Goal: Task Accomplishment & Management: Complete application form

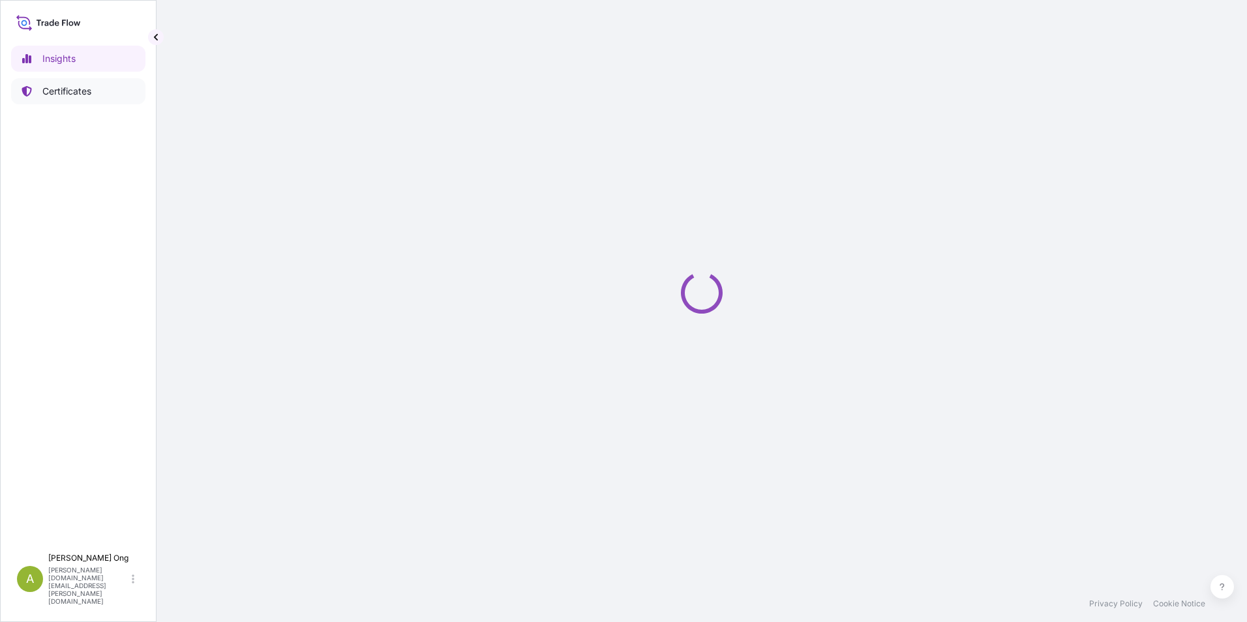
click at [57, 87] on p "Certificates" at bounding box center [66, 91] width 49 height 13
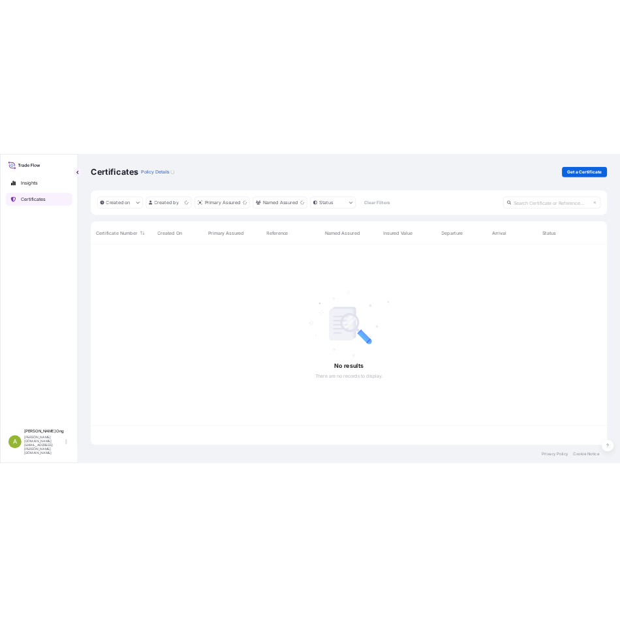
scroll to position [401, 1029]
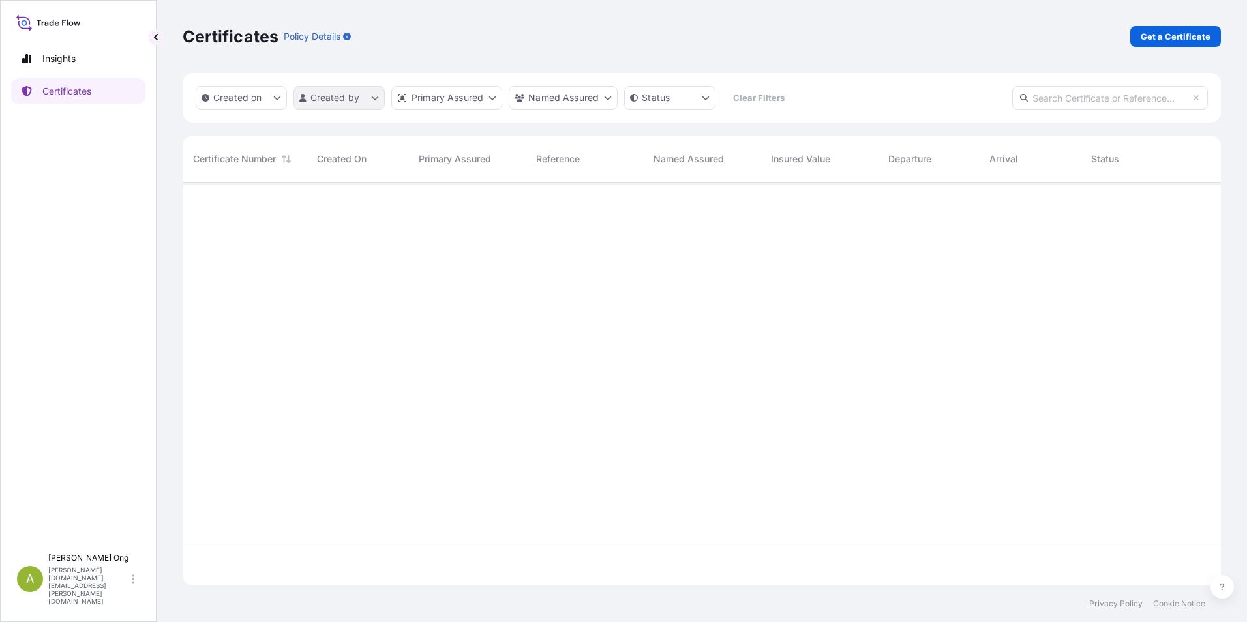
click at [376, 97] on html "Insights Certificates A [PERSON_NAME] [PERSON_NAME][DOMAIN_NAME][EMAIL_ADDRESS]…" at bounding box center [623, 311] width 1247 height 622
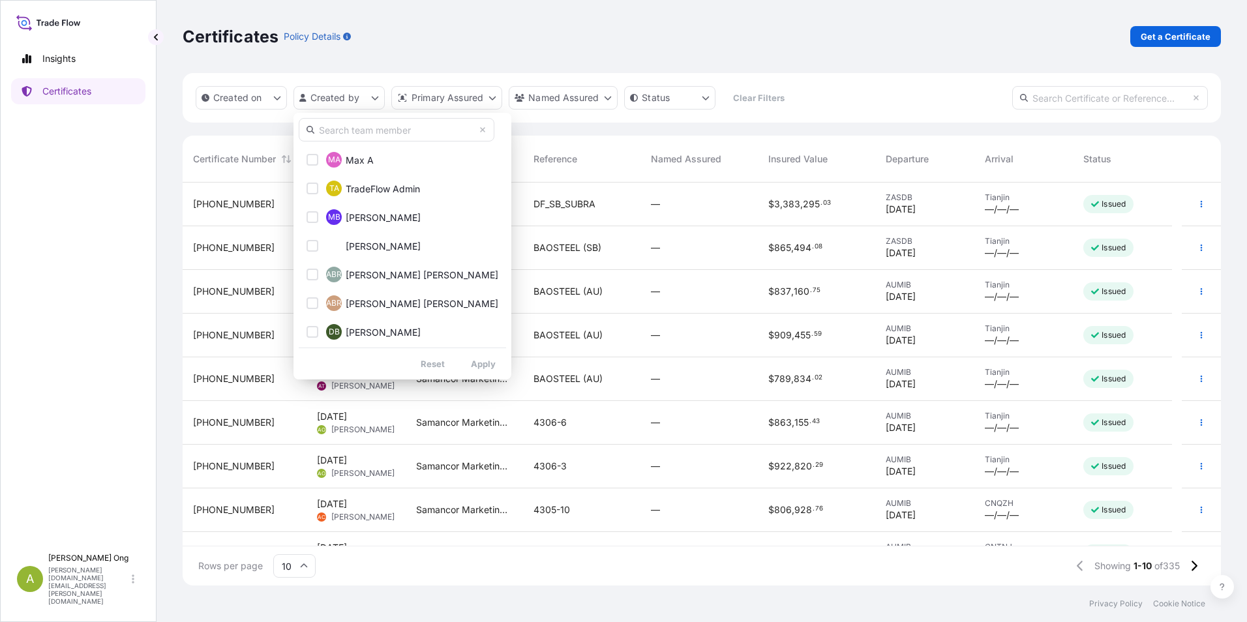
click at [341, 126] on input "text" at bounding box center [397, 129] width 196 height 23
type input "[PERSON_NAME]"
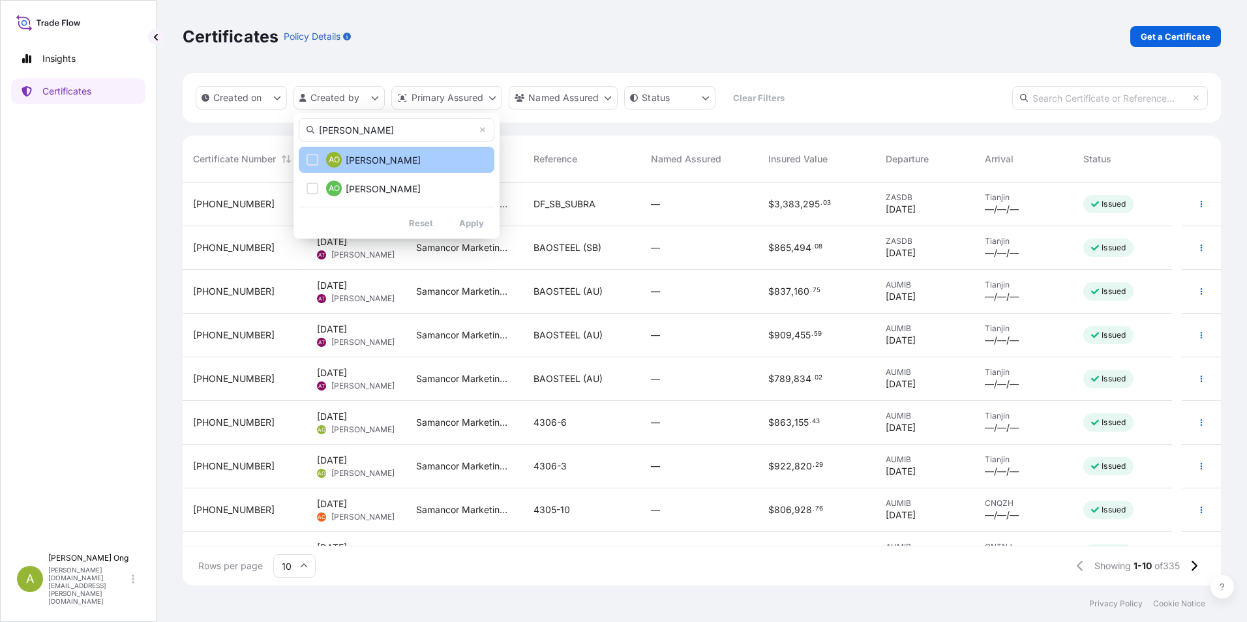
click at [352, 160] on span "[PERSON_NAME]" at bounding box center [383, 160] width 75 height 13
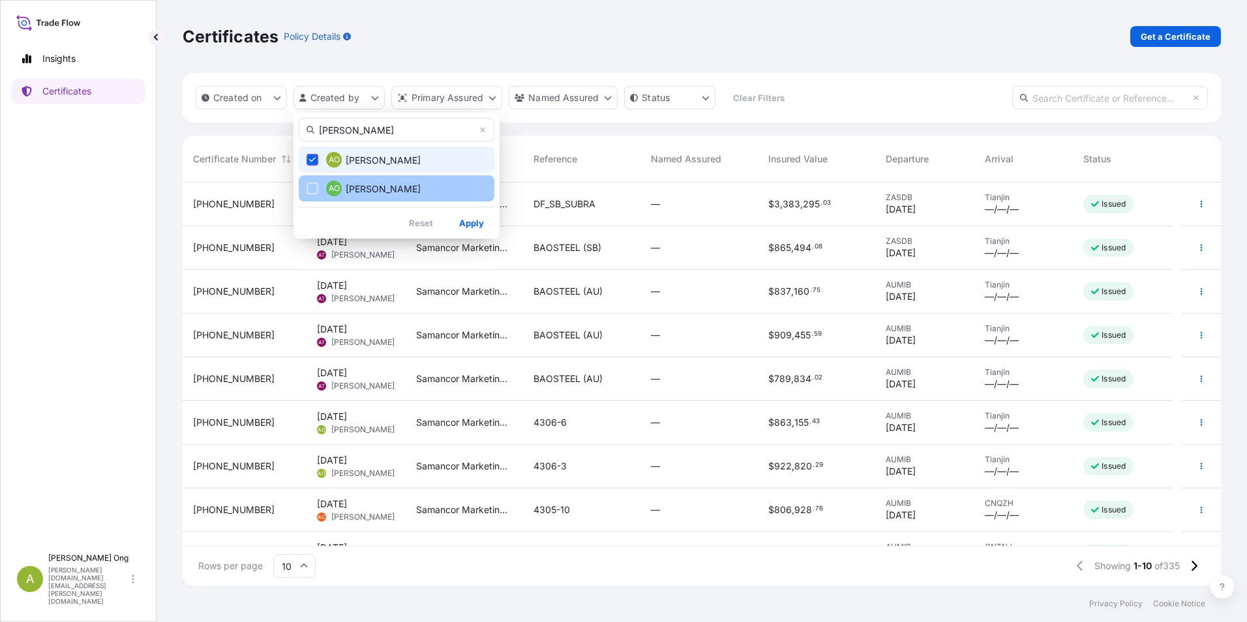
click at [355, 185] on span "[PERSON_NAME]" at bounding box center [383, 189] width 75 height 13
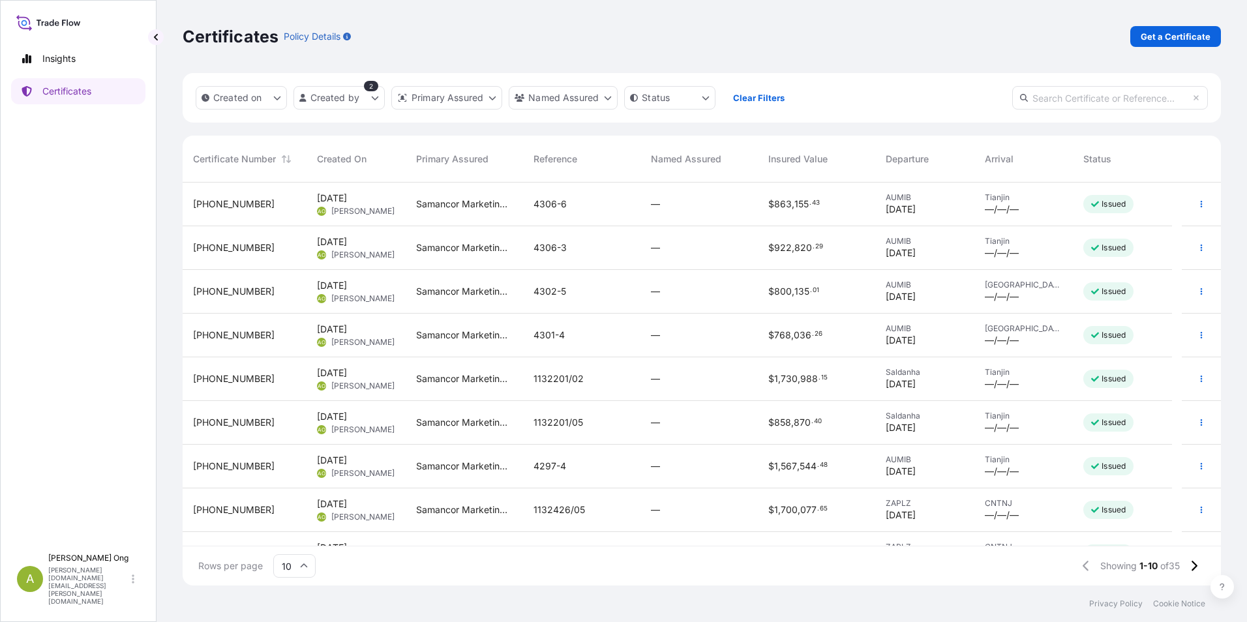
click at [220, 202] on span "[PHONE_NUMBER]" at bounding box center [234, 204] width 82 height 13
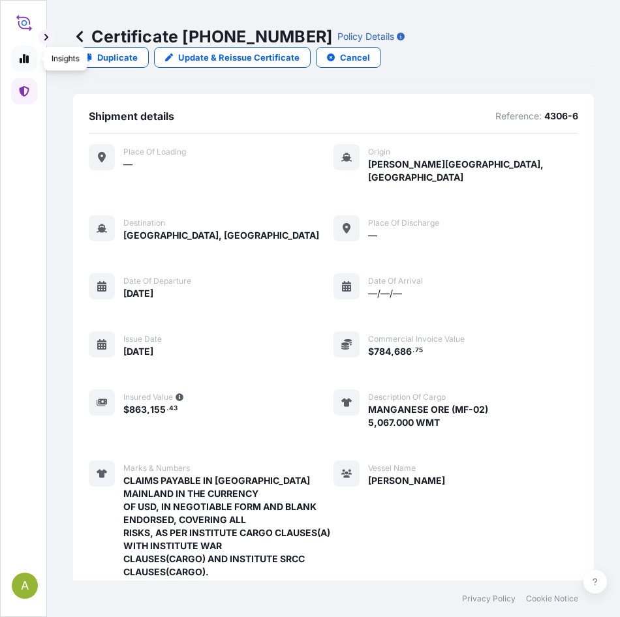
click at [21, 58] on icon at bounding box center [24, 58] width 9 height 9
select select "2025"
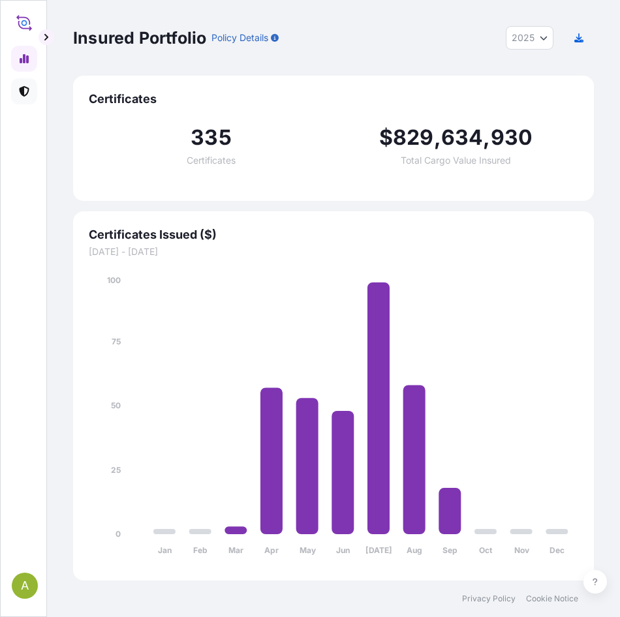
click at [21, 89] on icon at bounding box center [24, 91] width 10 height 10
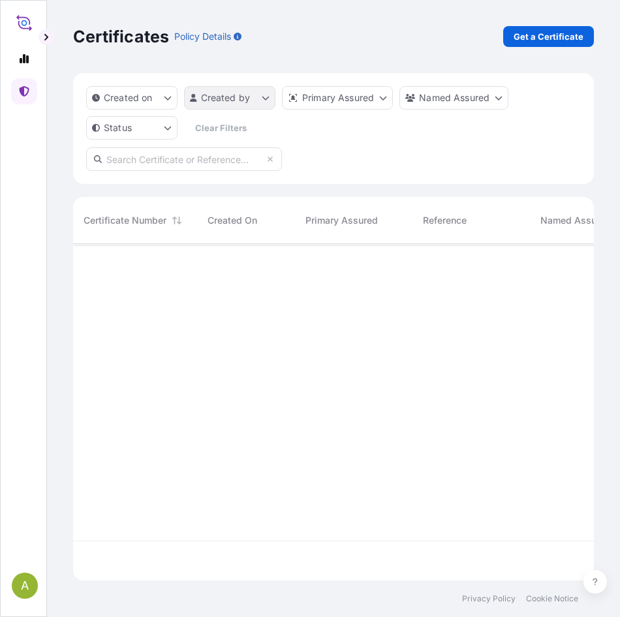
scroll to position [334, 511]
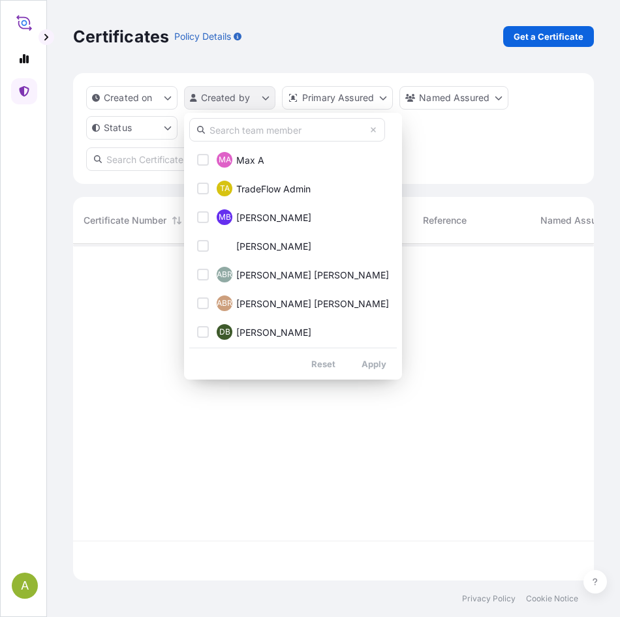
click at [261, 99] on html "A Certificates Policy Details Get a Certificate Created on Created by Primary A…" at bounding box center [310, 308] width 620 height 617
click at [254, 132] on input "text" at bounding box center [287, 129] width 196 height 23
type input "[PERSON_NAME]"
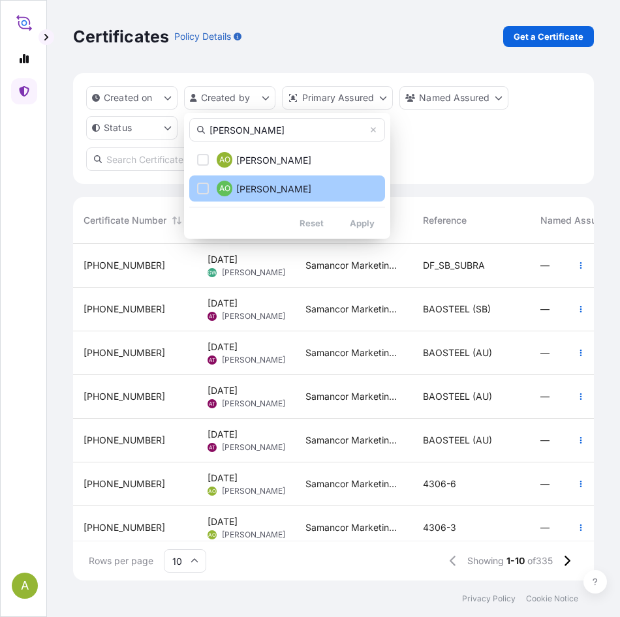
click at [192, 188] on button "AO [PERSON_NAME]" at bounding box center [287, 188] width 196 height 26
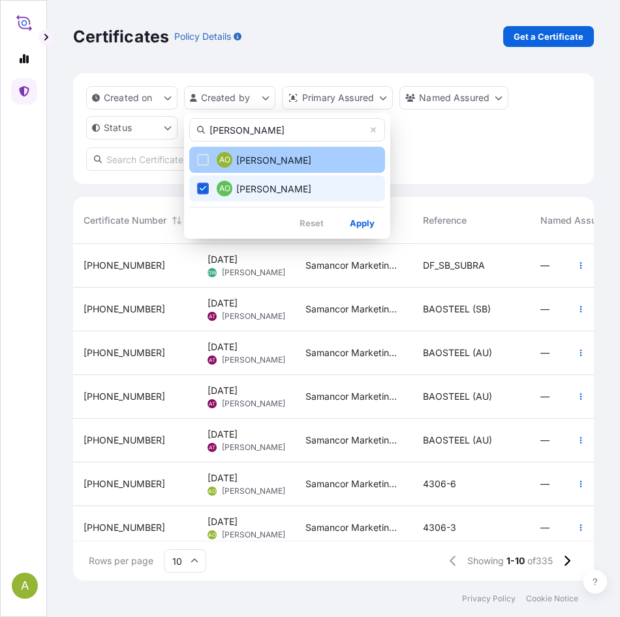
click at [200, 158] on div "Select Option" at bounding box center [203, 160] width 12 height 12
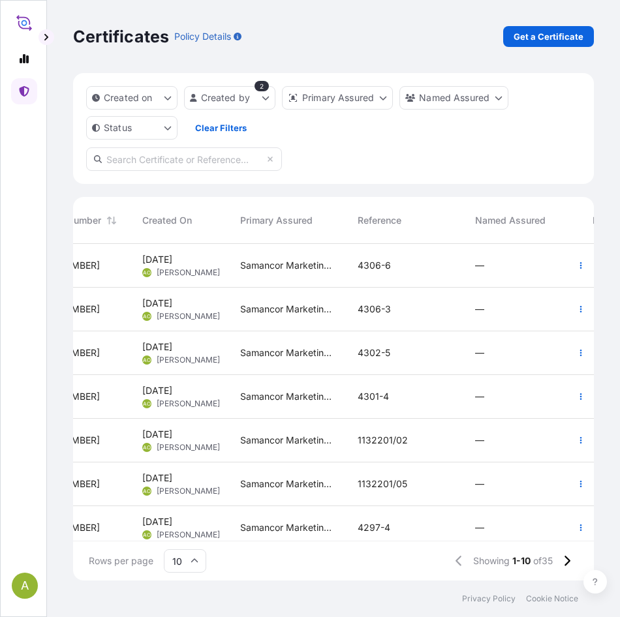
scroll to position [0, 0]
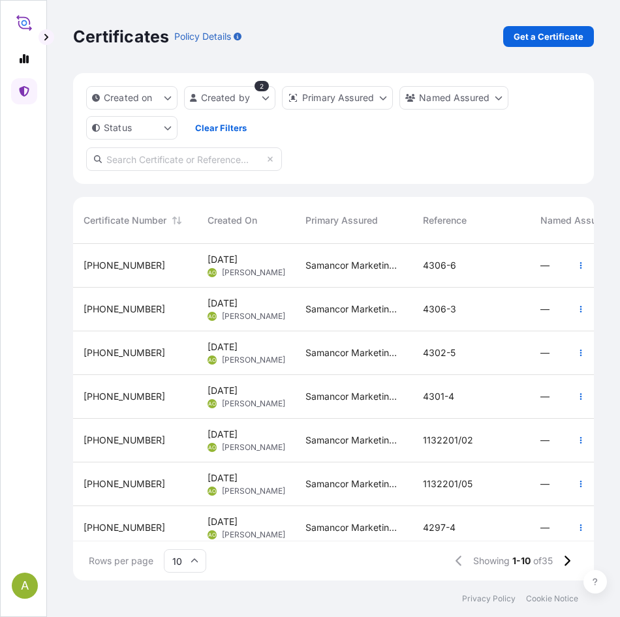
click at [102, 350] on span "[PHONE_NUMBER]" at bounding box center [124, 352] width 82 height 13
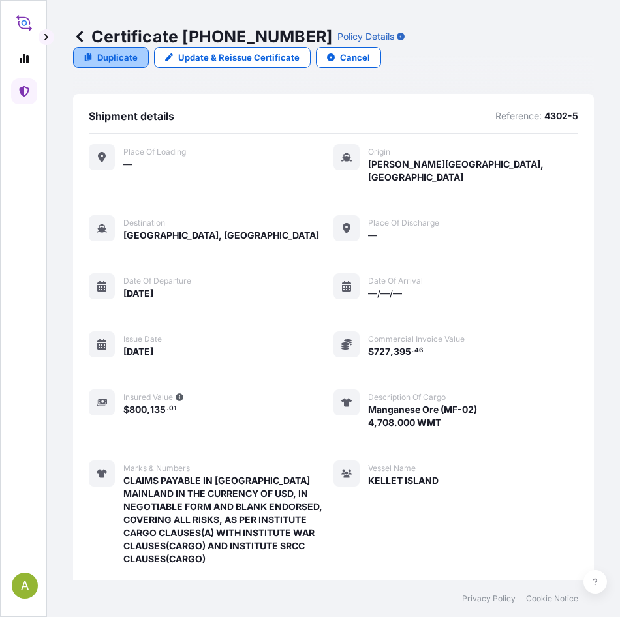
click at [125, 57] on p "Duplicate" at bounding box center [117, 57] width 40 height 13
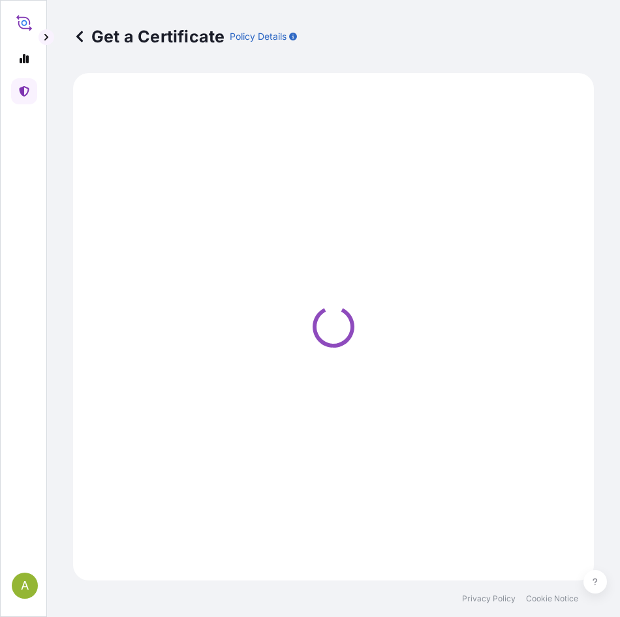
select select "Sea"
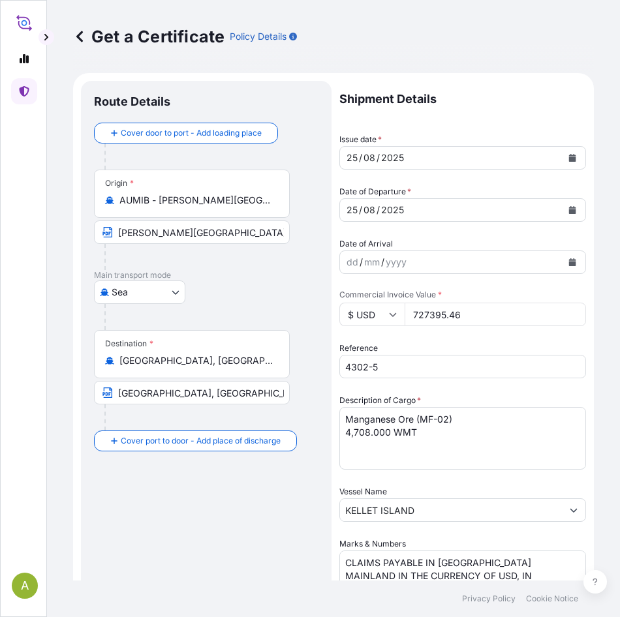
click at [569, 158] on icon "Calendar" at bounding box center [572, 158] width 7 height 8
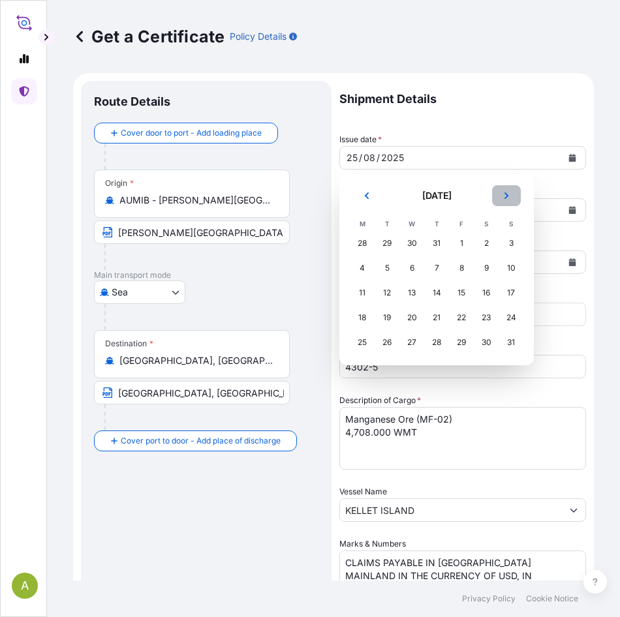
click at [515, 194] on button "Next" at bounding box center [506, 195] width 29 height 21
click at [515, 243] on div "7" at bounding box center [510, 243] width 23 height 23
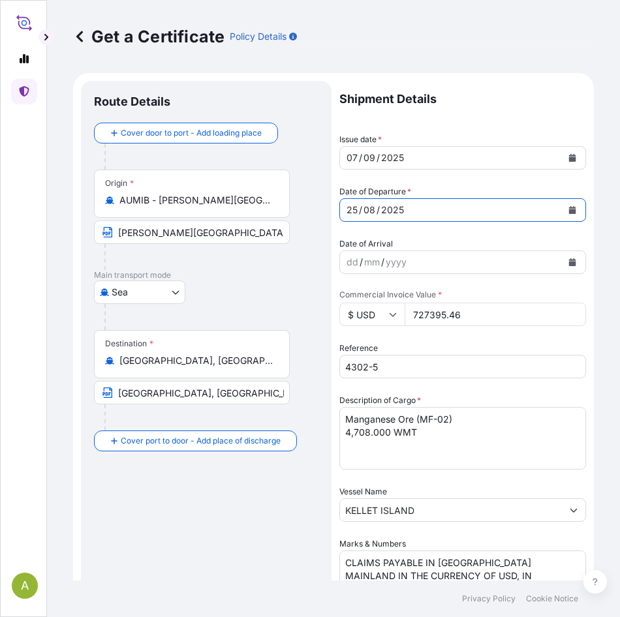
click at [569, 211] on icon "Calendar" at bounding box center [572, 210] width 7 height 8
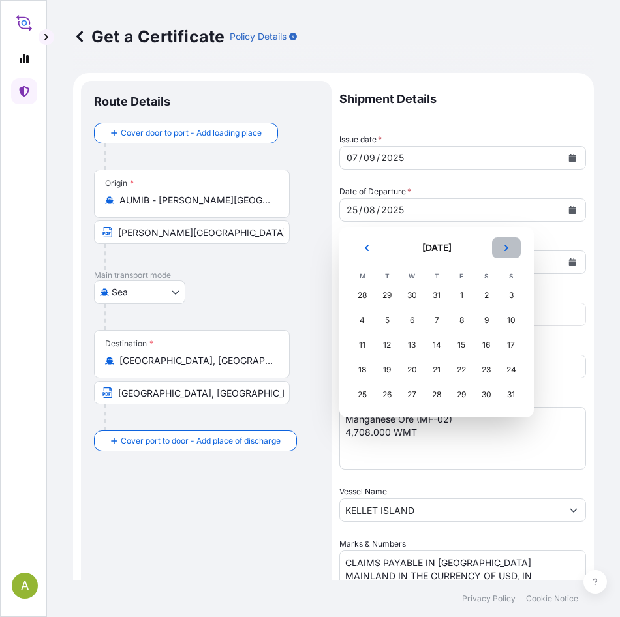
click at [515, 248] on button "Next" at bounding box center [506, 247] width 29 height 21
click at [509, 297] on div "7" at bounding box center [510, 295] width 23 height 23
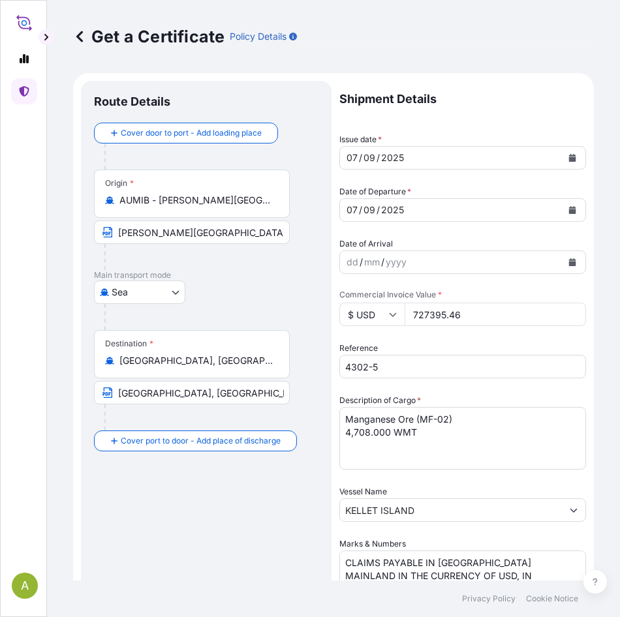
drag, startPoint x: 483, startPoint y: 315, endPoint x: 245, endPoint y: 315, distance: 238.1
click at [245, 315] on form "Route Details Cover door to port - Add loading place Place of loading Road / [G…" at bounding box center [333, 540] width 521 height 935
paste input "44799.00"
type input "744799.00"
drag, startPoint x: 403, startPoint y: 368, endPoint x: 340, endPoint y: 367, distance: 63.3
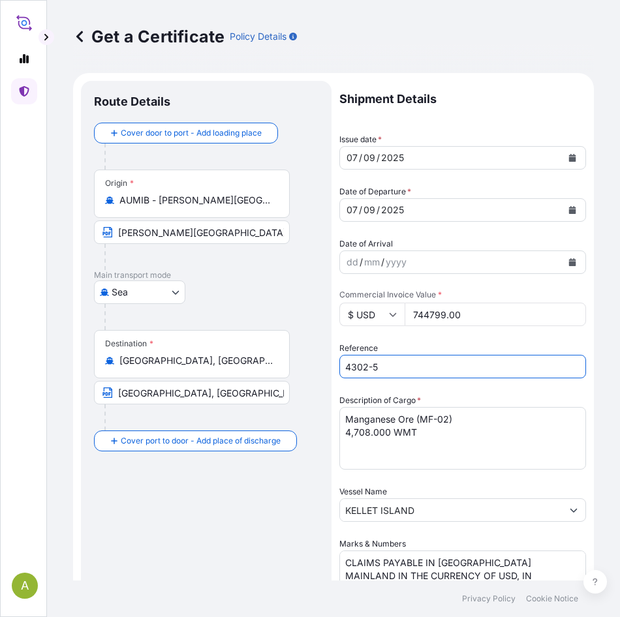
click at [357, 368] on input "4302-5" at bounding box center [462, 366] width 247 height 23
type input "43"
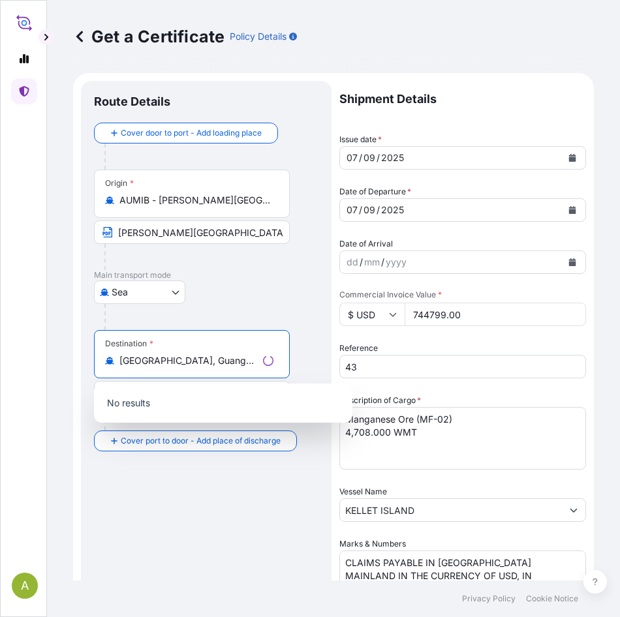
type input "[GEOGRAPHIC_DATA], [GEOGRAPHIC_DATA], [GEOGRAPHIC_DATA]"
click at [393, 366] on input "43" at bounding box center [462, 366] width 247 height 23
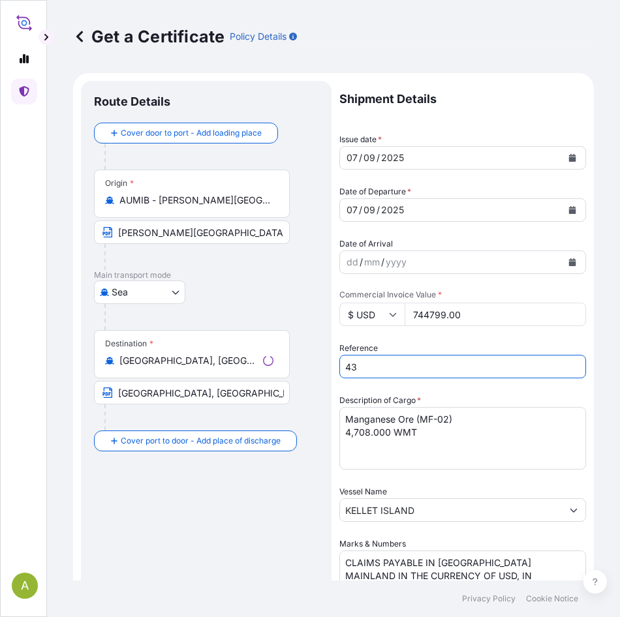
drag, startPoint x: 396, startPoint y: 367, endPoint x: 274, endPoint y: 367, distance: 122.0
click at [274, 367] on form "Route Details Cover door to port - Add loading place Place of loading Road / [G…" at bounding box center [333, 540] width 521 height 935
paste input "08-8"
type input "4308-8"
click at [355, 430] on textarea "Manganese Ore (MF-02) 4,708.000 WMT" at bounding box center [462, 438] width 247 height 63
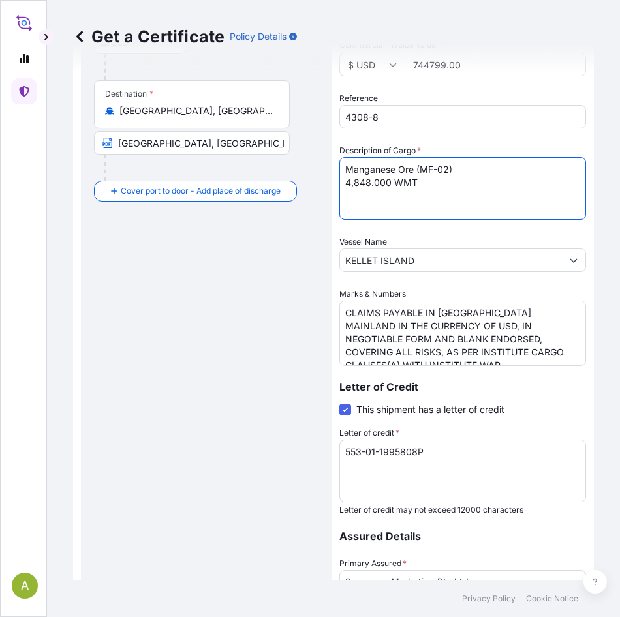
scroll to position [261, 0]
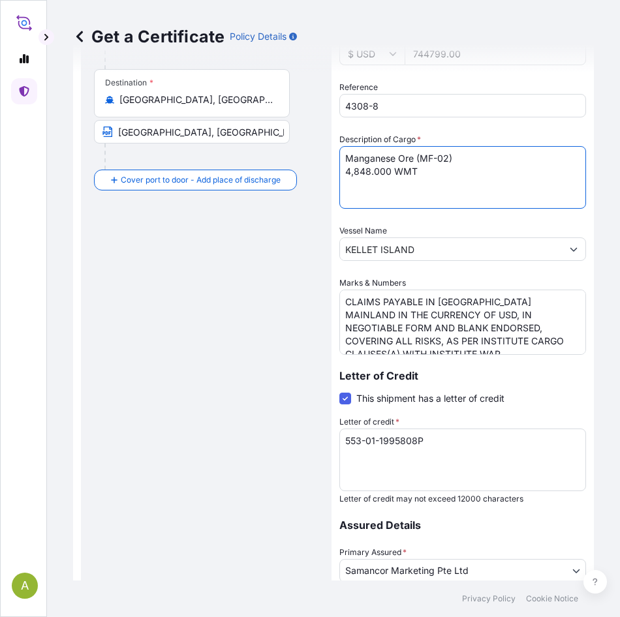
type textarea "Manganese Ore (MF-02) 4,848.000 WMT"
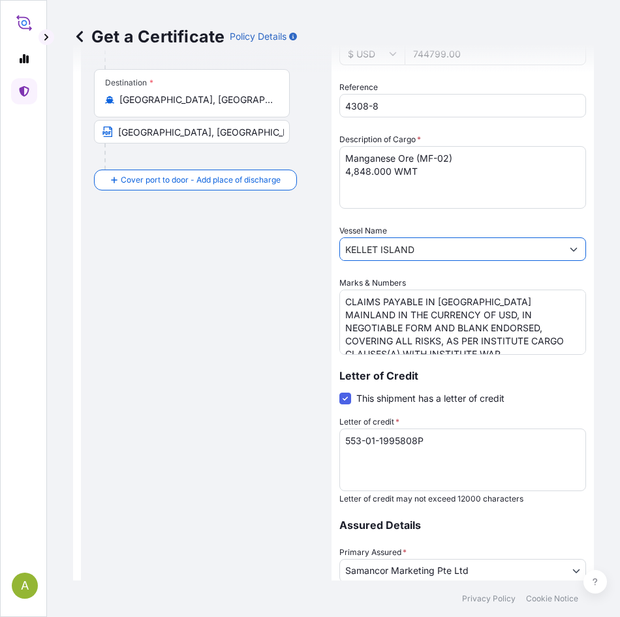
drag, startPoint x: 453, startPoint y: 255, endPoint x: 116, endPoint y: 249, distance: 336.6
click at [116, 249] on form "Route Details Cover door to port - Add loading place Place of loading Road / [G…" at bounding box center [333, 279] width 521 height 935
paste input "FLORA CENTURY"
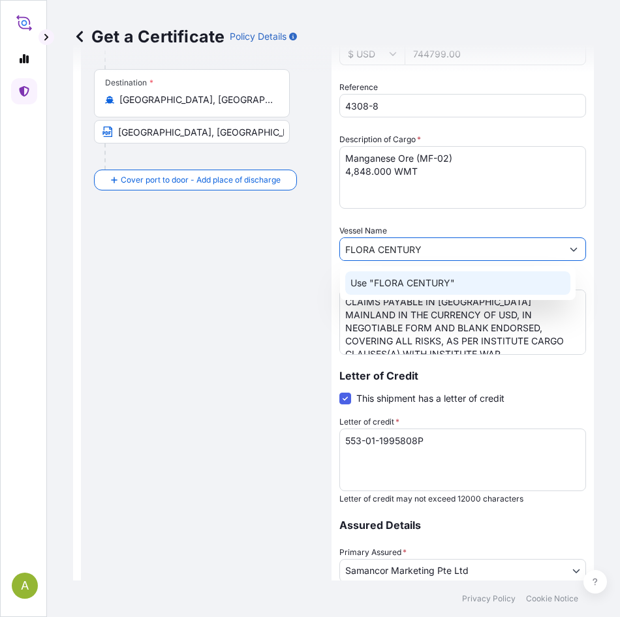
type input "FLORA CENTURY"
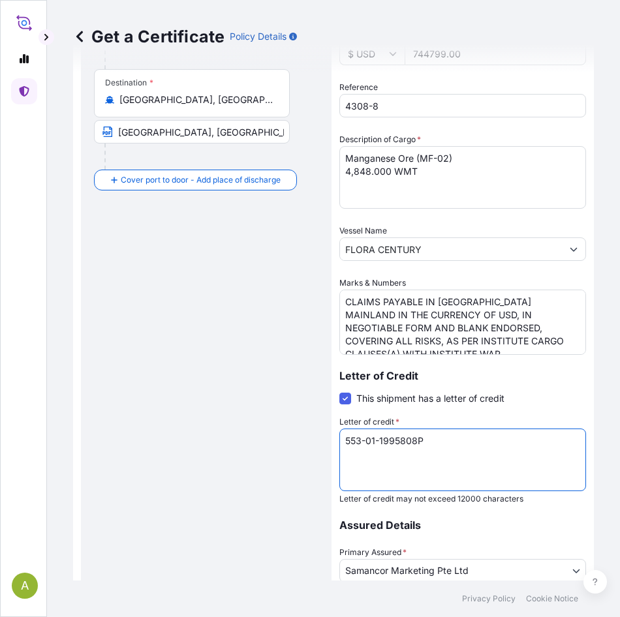
drag, startPoint x: 471, startPoint y: 439, endPoint x: 75, endPoint y: 432, distance: 396.0
click at [19, 437] on div "A Get a Certificate Policy Details Route Details Cover door to port - Add loadi…" at bounding box center [310, 308] width 620 height 617
paste textarea "2000033P"
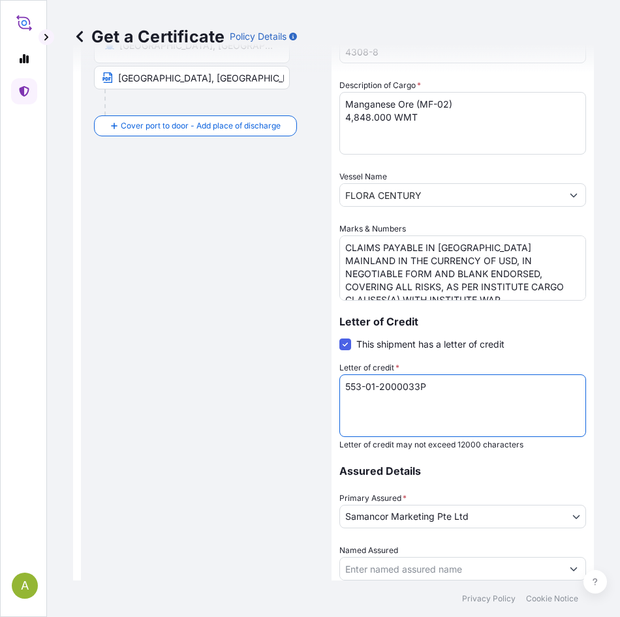
scroll to position [427, 0]
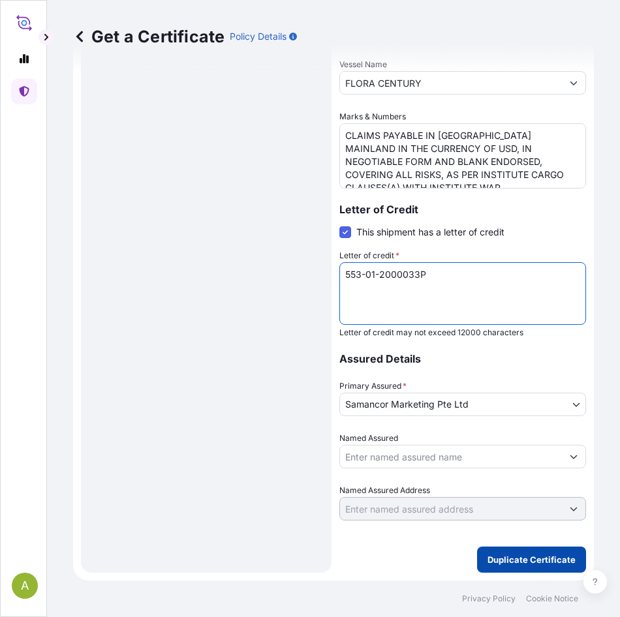
type textarea "553-01-2000033P"
click at [538, 566] on button "Duplicate Certificate" at bounding box center [531, 560] width 109 height 26
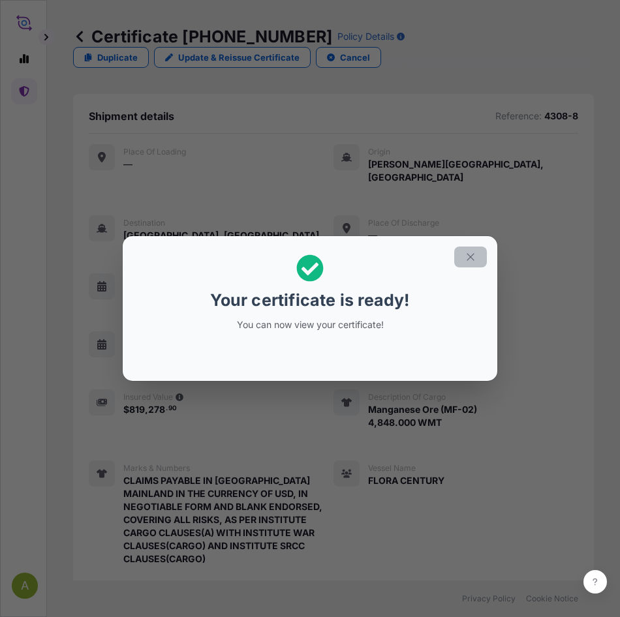
click at [466, 258] on icon "button" at bounding box center [470, 257] width 12 height 12
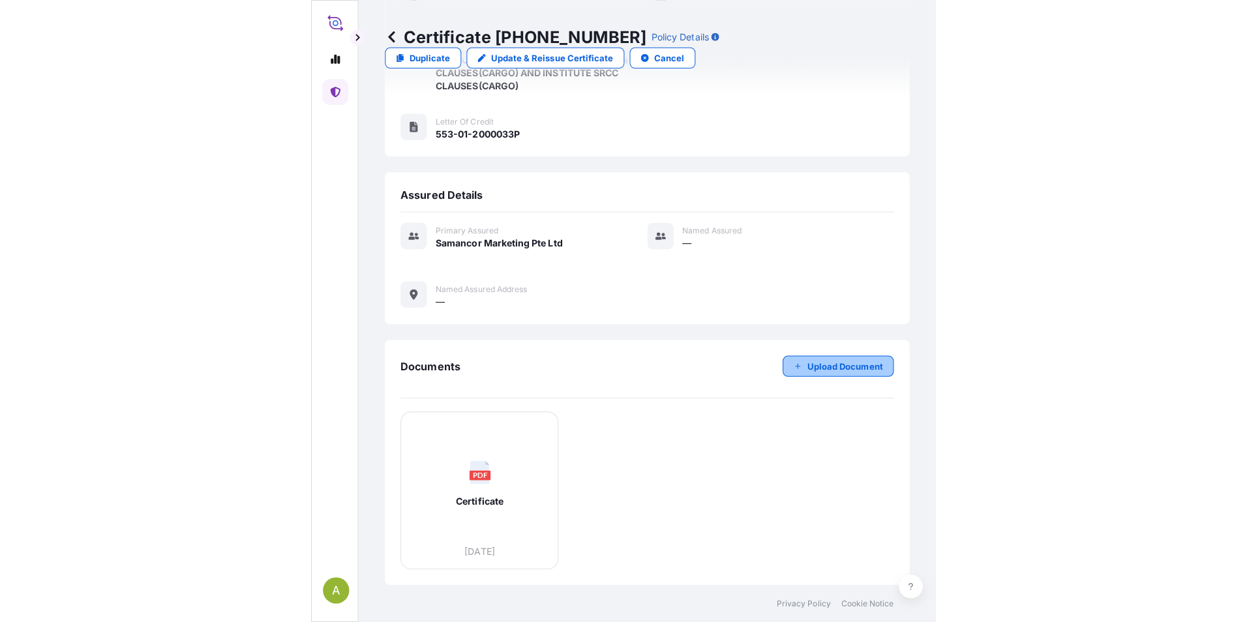
scroll to position [526, 0]
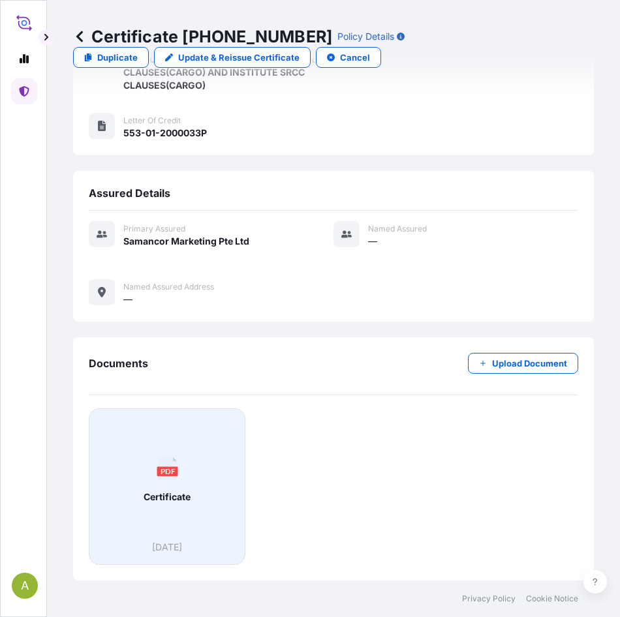
click at [173, 470] on text "PDF" at bounding box center [167, 470] width 15 height 8
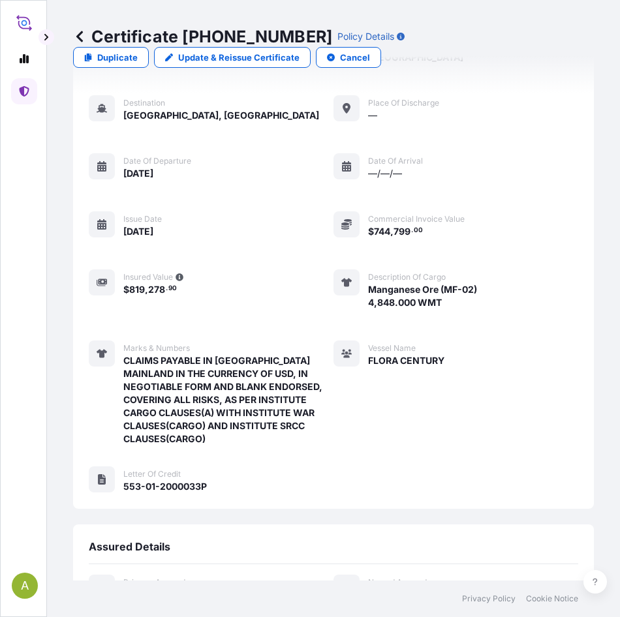
scroll to position [380, 0]
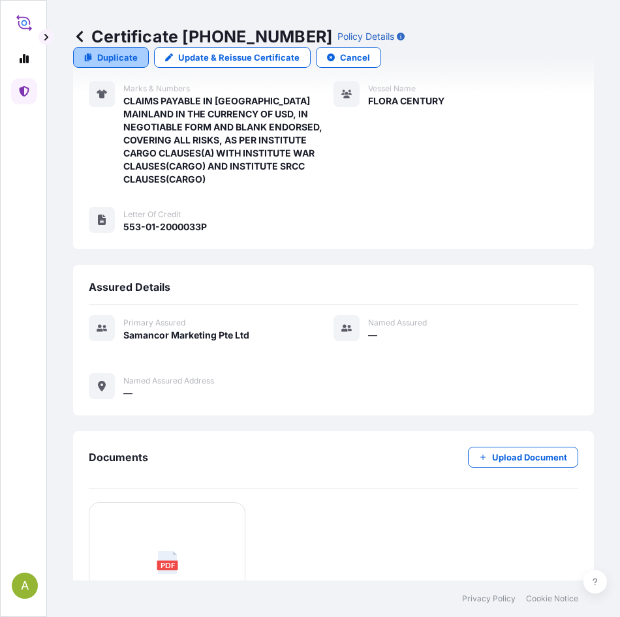
click at [105, 57] on p "Duplicate" at bounding box center [117, 57] width 40 height 13
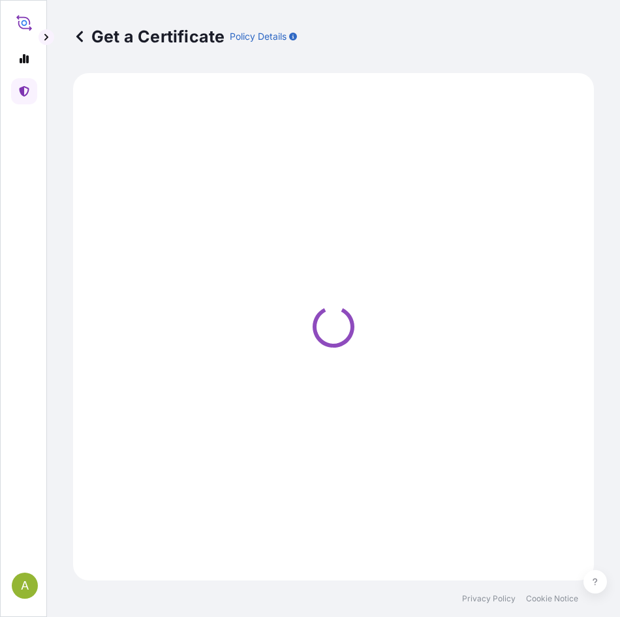
select select "Sea"
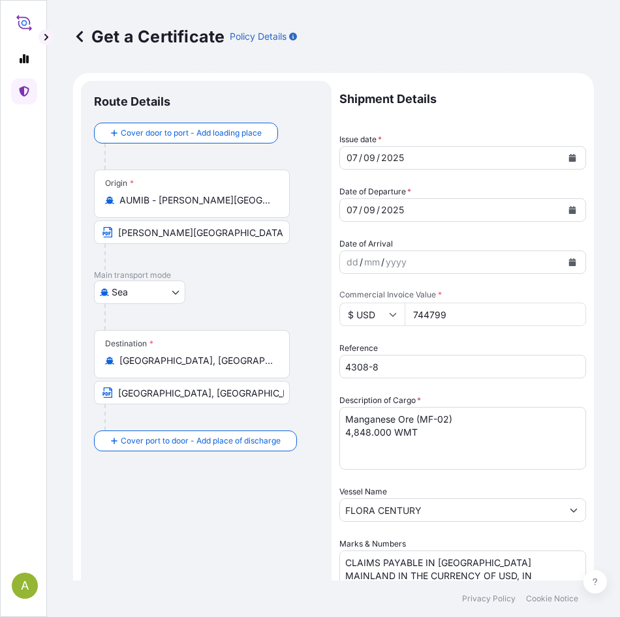
drag, startPoint x: 479, startPoint y: 314, endPoint x: 282, endPoint y: 299, distance: 197.6
click at [282, 299] on form "Route Details Cover door to port - Add loading place Place of loading Road / [G…" at bounding box center [333, 540] width 521 height 935
paste input "62700.74"
type input "762700.74"
click at [391, 370] on input "4308-8" at bounding box center [462, 366] width 247 height 23
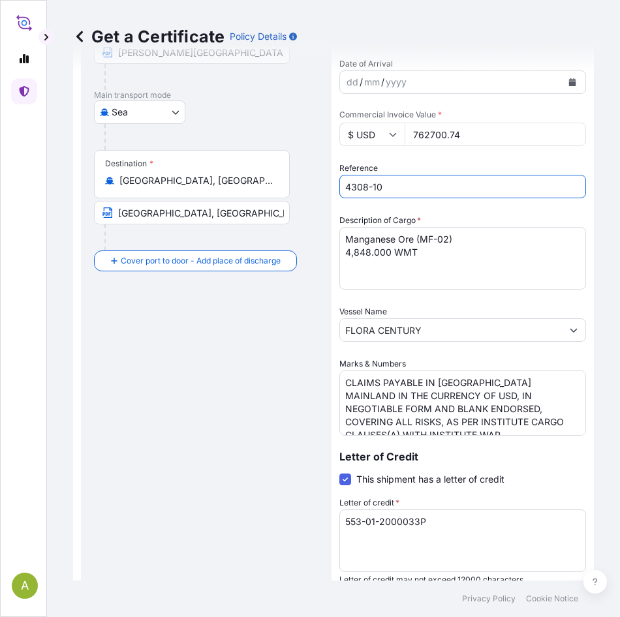
scroll to position [196, 0]
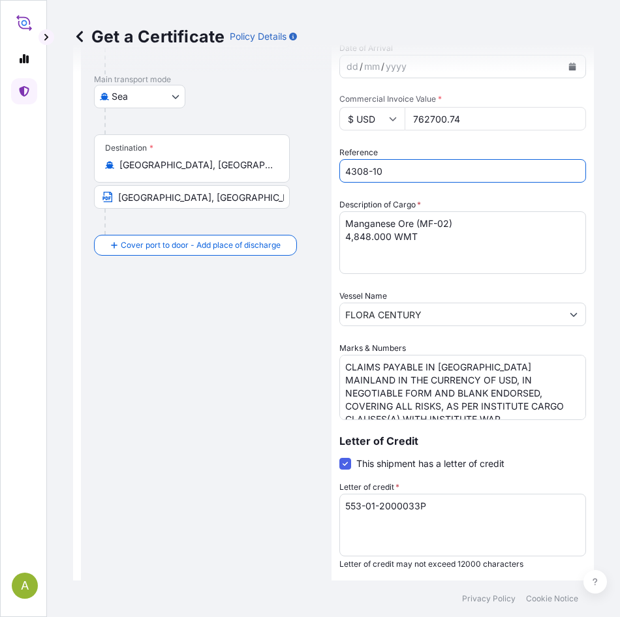
type input "4308-10"
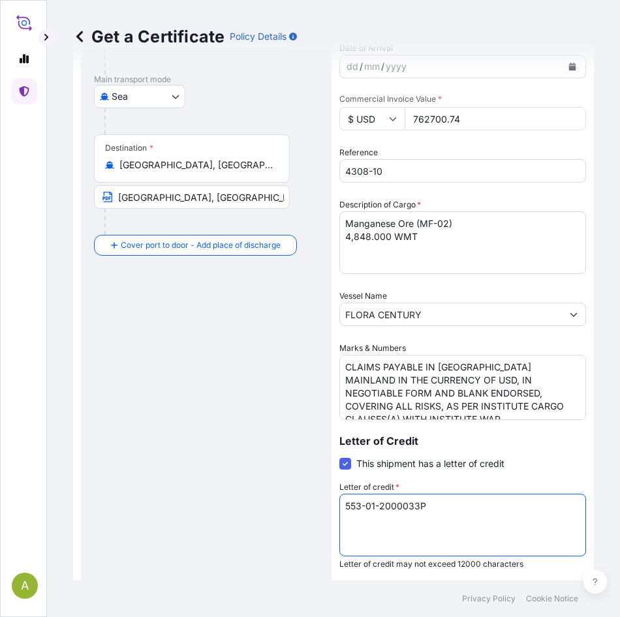
drag, startPoint x: 466, startPoint y: 506, endPoint x: 37, endPoint y: 521, distance: 429.5
click at [0, 527] on html "A Get a Certificate Policy Details Route Details Cover door to port - Add loadi…" at bounding box center [310, 308] width 620 height 617
paste textarea "LC30499C500243"
drag, startPoint x: 535, startPoint y: 509, endPoint x: 205, endPoint y: 512, distance: 329.4
click at [205, 512] on form "Route Details Cover door to port - Add loading place Place of loading Road / [G…" at bounding box center [333, 344] width 521 height 935
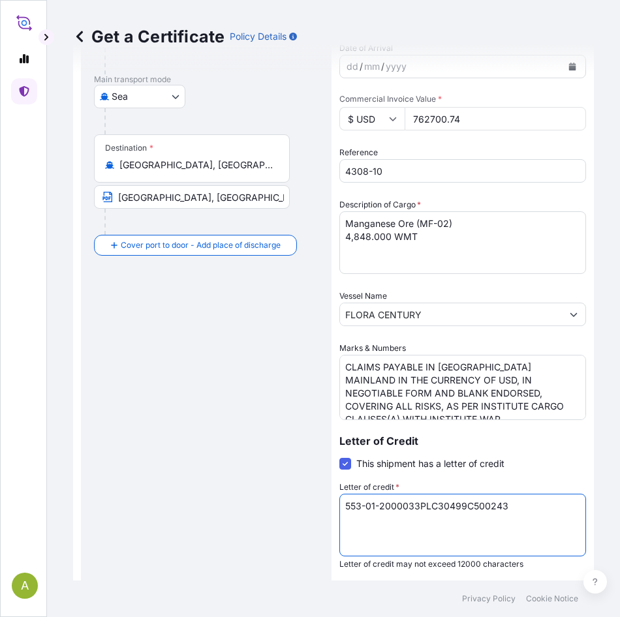
paste textarea "LC30499C500243"
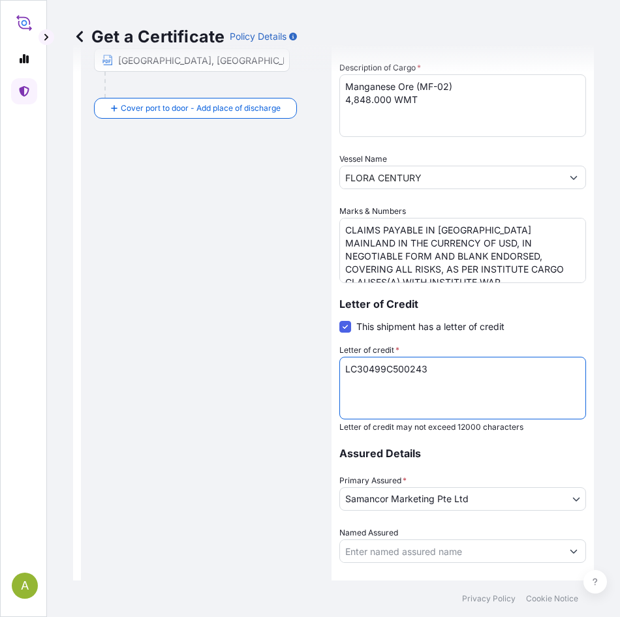
scroll to position [427, 0]
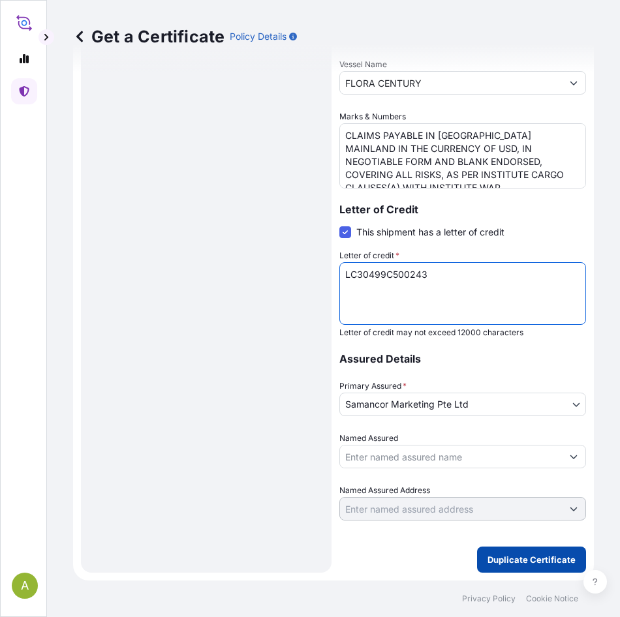
type textarea "LC30499C500243"
click at [519, 556] on p "Duplicate Certificate" at bounding box center [531, 559] width 88 height 13
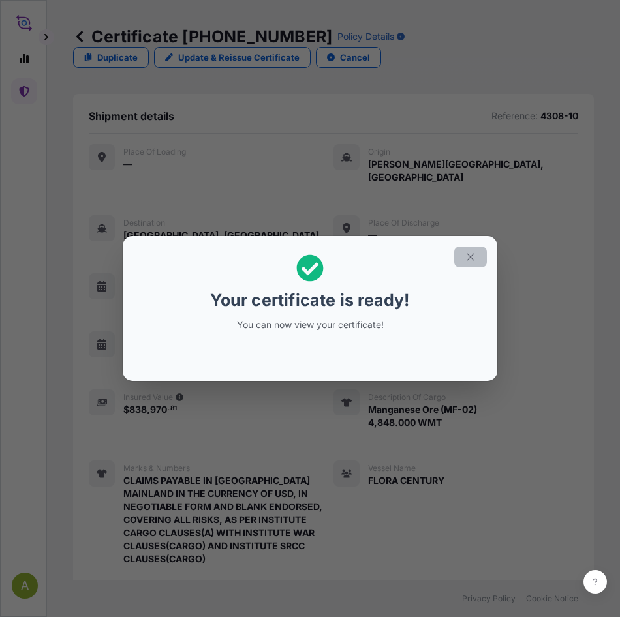
click at [470, 254] on icon "button" at bounding box center [470, 257] width 12 height 12
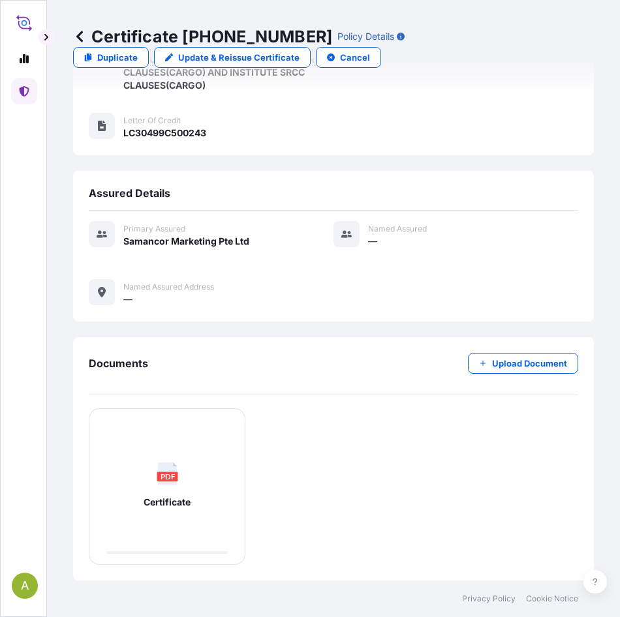
scroll to position [526, 0]
click at [517, 447] on div "PDF Certificate" at bounding box center [333, 486] width 489 height 157
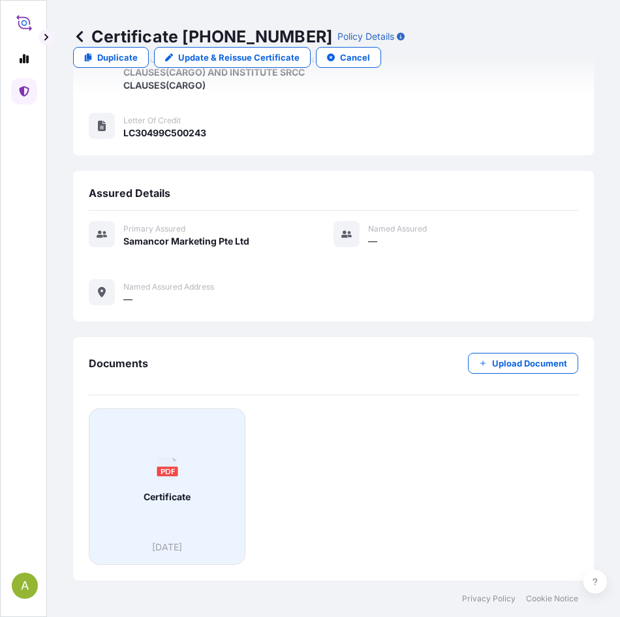
click at [164, 472] on text "PDF" at bounding box center [167, 470] width 15 height 8
